Goal: Information Seeking & Learning: Learn about a topic

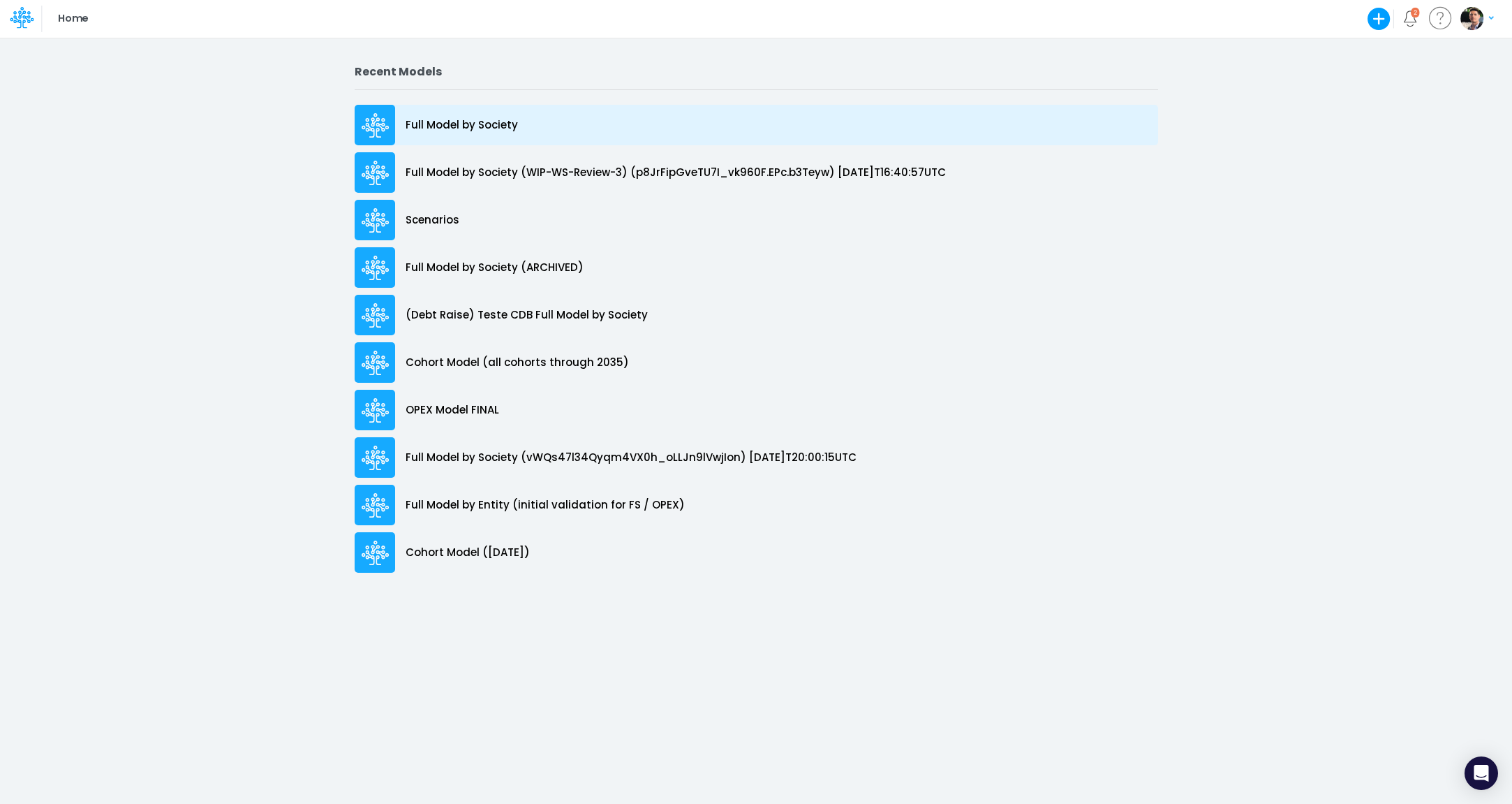
click at [438, 128] on p "Full Model by Society" at bounding box center [462, 125] width 112 height 16
